Goal: Communication & Community: Participate in discussion

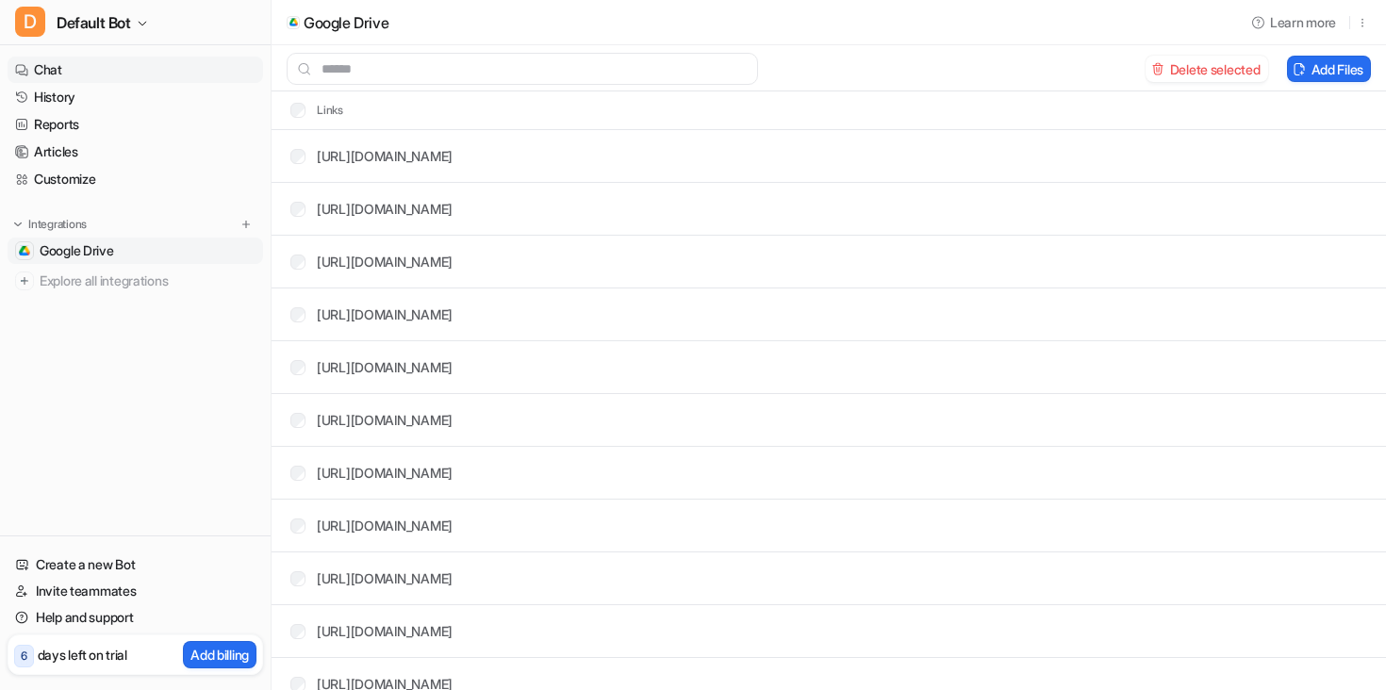
click at [53, 61] on link "Chat" at bounding box center [136, 70] width 256 height 26
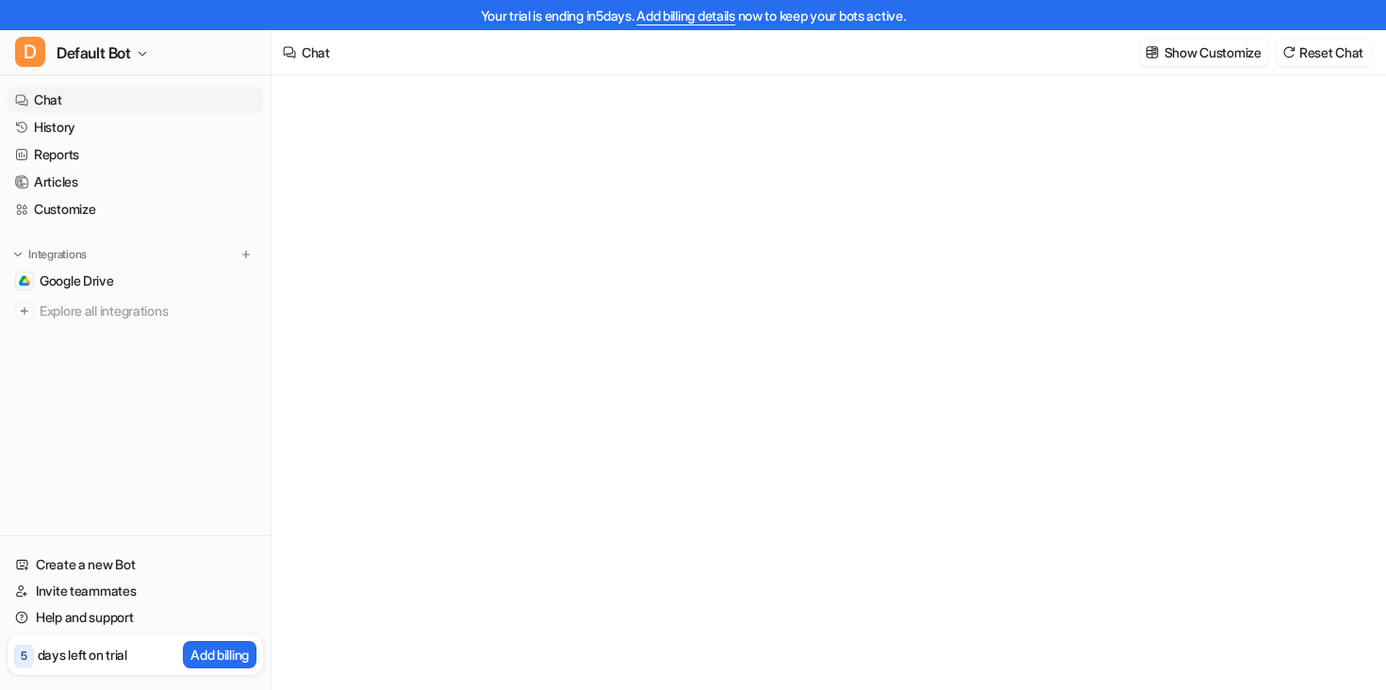
type textarea "**********"
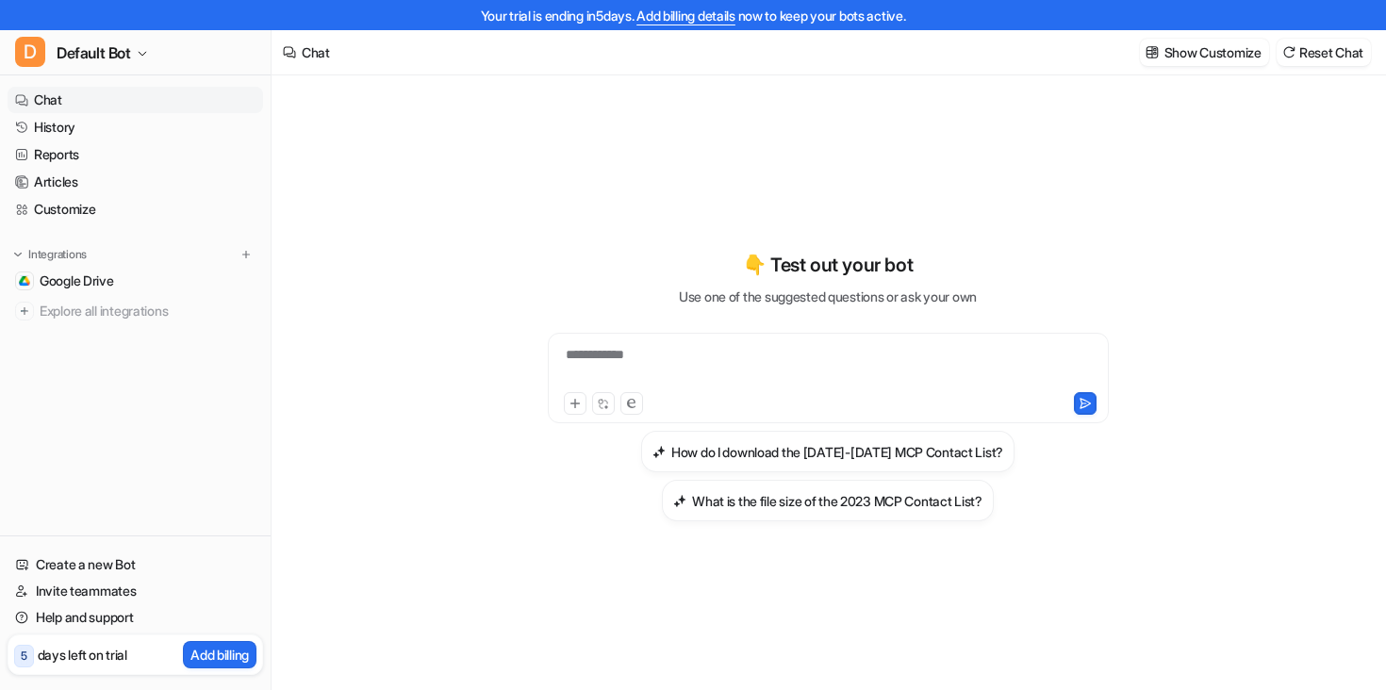
click at [45, 99] on link "Chat" at bounding box center [136, 100] width 256 height 26
